Goal: Information Seeking & Learning: Check status

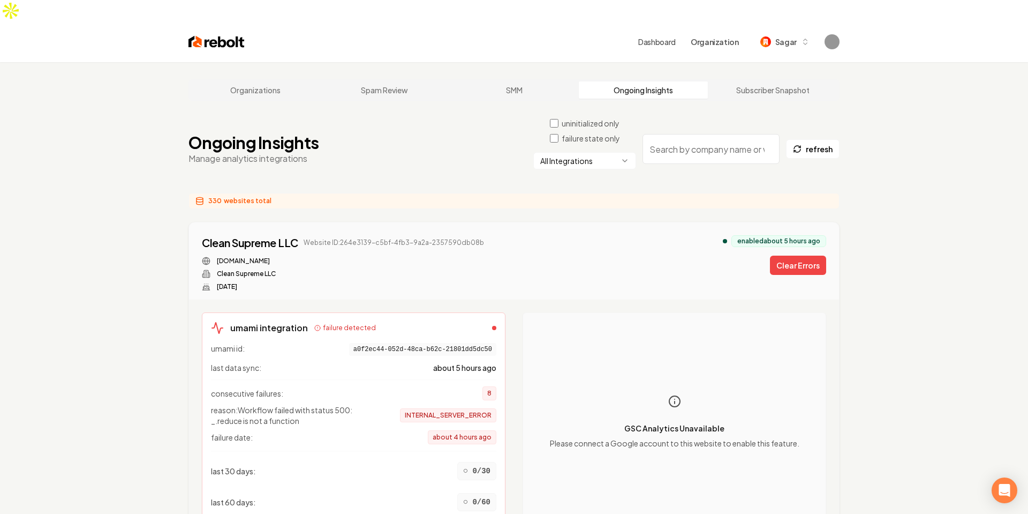
click at [560, 139] on html "Dashboard Organization Sagar Organizations Spam Review SMM Ongoing Insights Sub…" at bounding box center [514, 257] width 1028 height 514
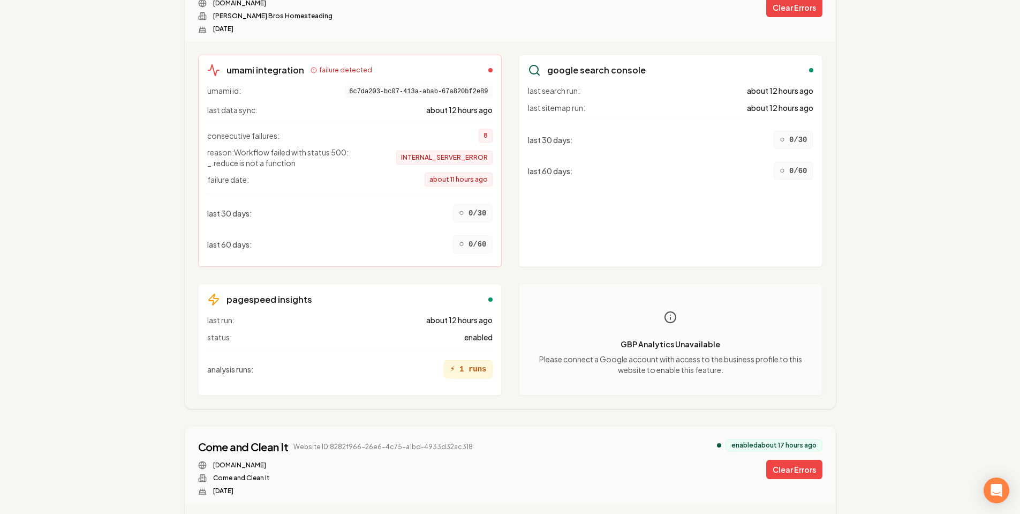
scroll to position [720, 0]
click at [608, 157] on div "last 60 days : ○ 0/60" at bounding box center [670, 170] width 285 height 27
